Goal: Task Accomplishment & Management: Manage account settings

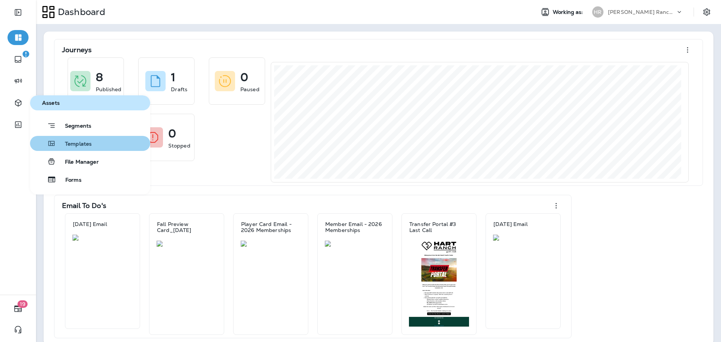
click at [72, 144] on span "Templates" at bounding box center [74, 144] width 36 height 7
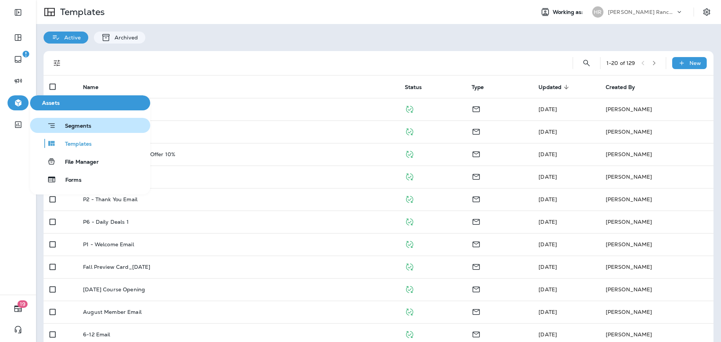
click at [77, 127] on span "Segments" at bounding box center [73, 127] width 35 height 8
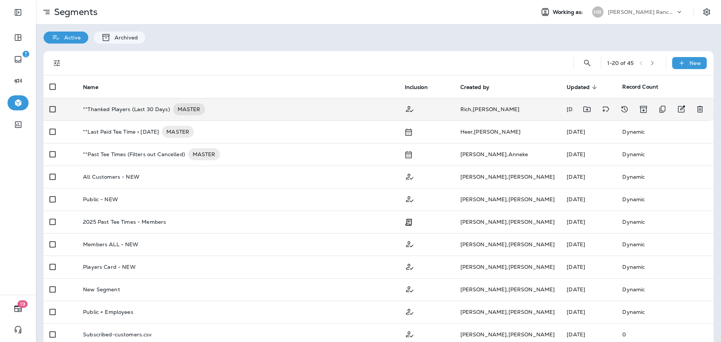
click at [255, 109] on div "**Thanked Players (Last 30 Days) MASTER" at bounding box center [237, 109] width 309 height 12
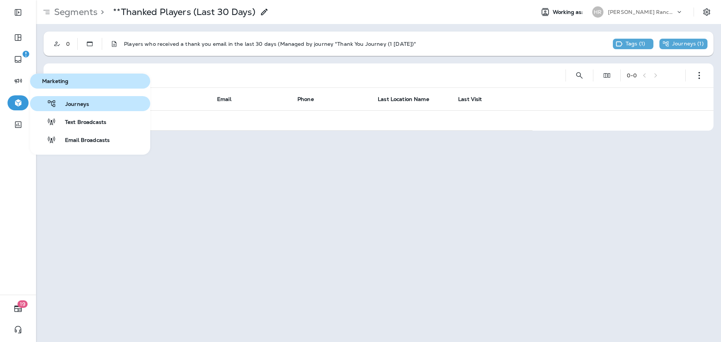
click at [69, 101] on span "Journeys" at bounding box center [72, 104] width 33 height 7
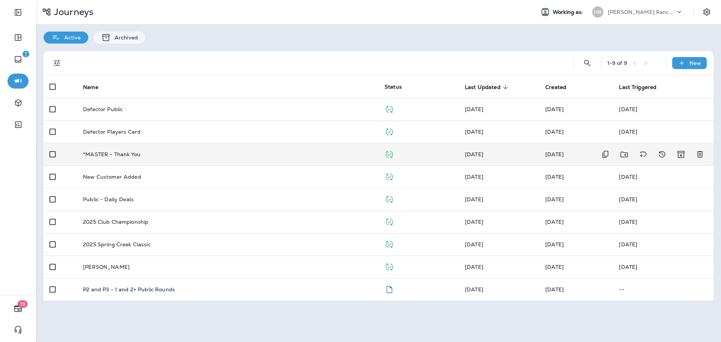
click at [191, 161] on td "*MASTER - Thank You" at bounding box center [227, 154] width 301 height 23
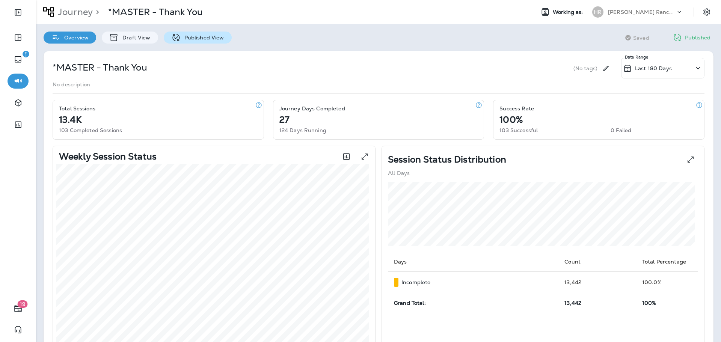
click at [188, 39] on p "Published View" at bounding box center [203, 38] width 44 height 6
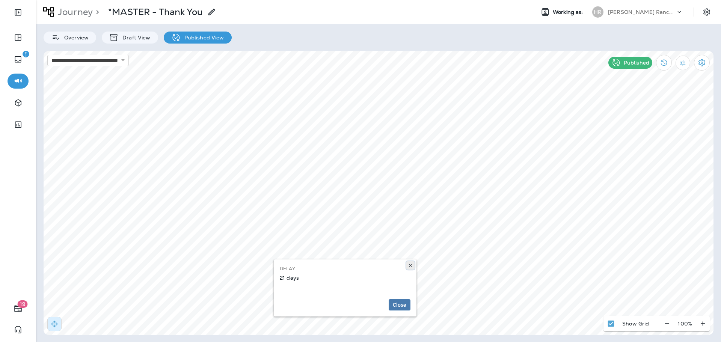
click at [409, 267] on icon at bounding box center [410, 265] width 5 height 5
